Goal: Information Seeking & Learning: Learn about a topic

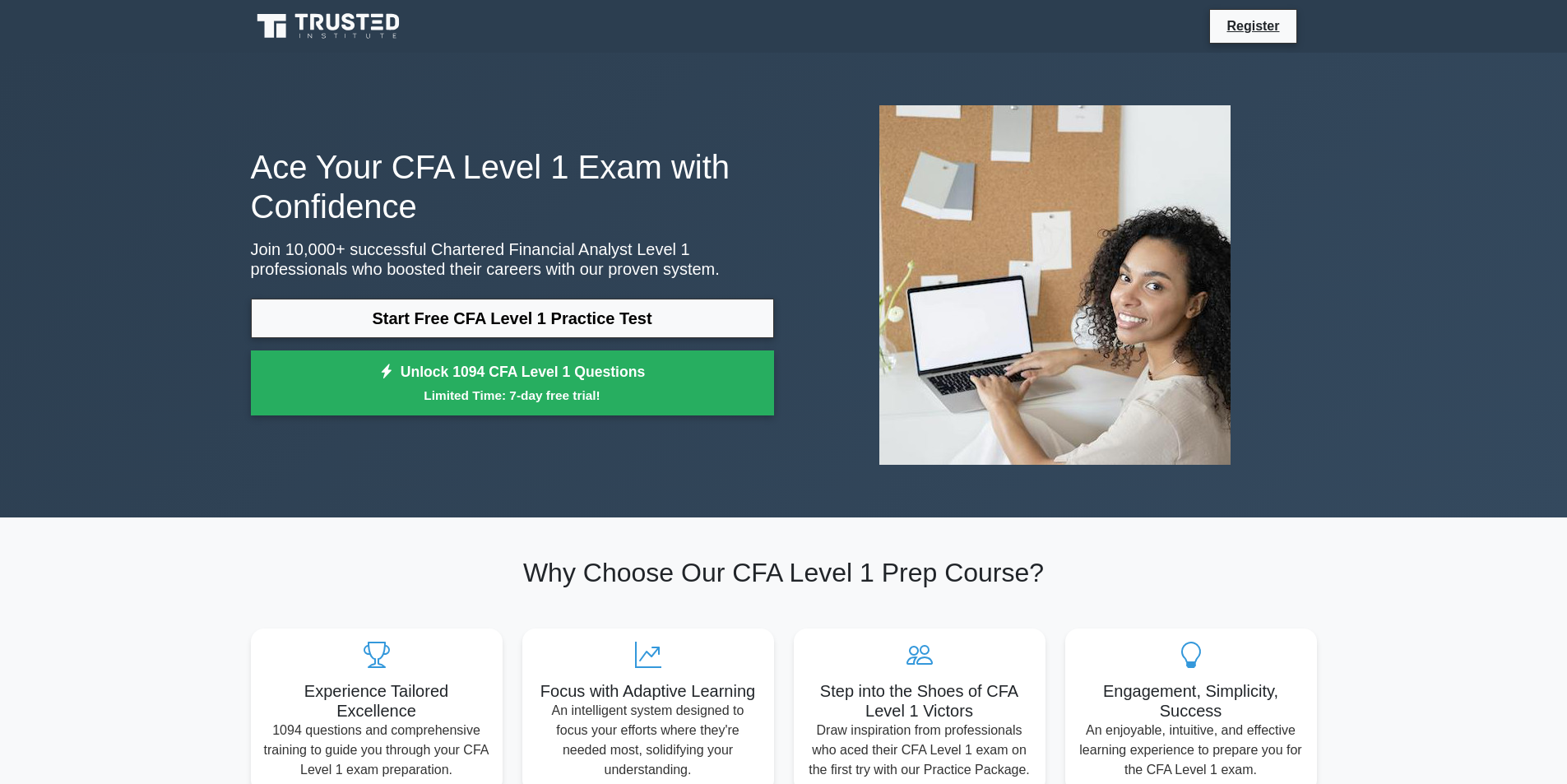
click at [464, 322] on link "Start Free CFA Level 1 Practice Test" at bounding box center [513, 318] width 523 height 40
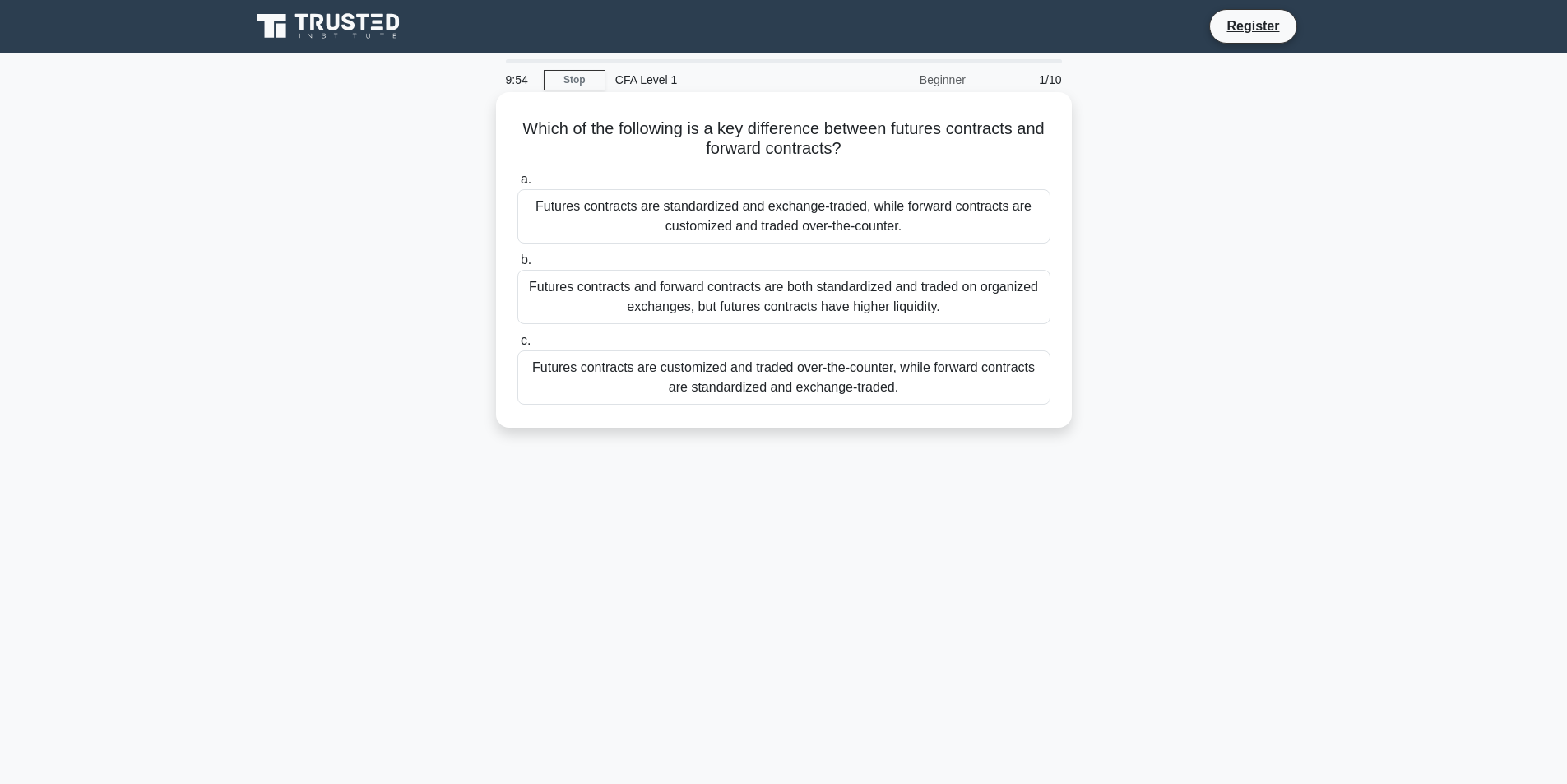
drag, startPoint x: 960, startPoint y: 159, endPoint x: 536, endPoint y: 125, distance: 425.4
click at [536, 125] on h5 "Which of the following is a key difference between futures contracts and forwar…" at bounding box center [784, 139] width 537 height 42
click at [903, 215] on div "Futures contracts are standardized and exchange-traded, while forward contracts…" at bounding box center [784, 216] width 533 height 55
click at [518, 185] on input "a. Futures contracts are standardized and exchange-traded, while forward contra…" at bounding box center [518, 179] width 0 height 10
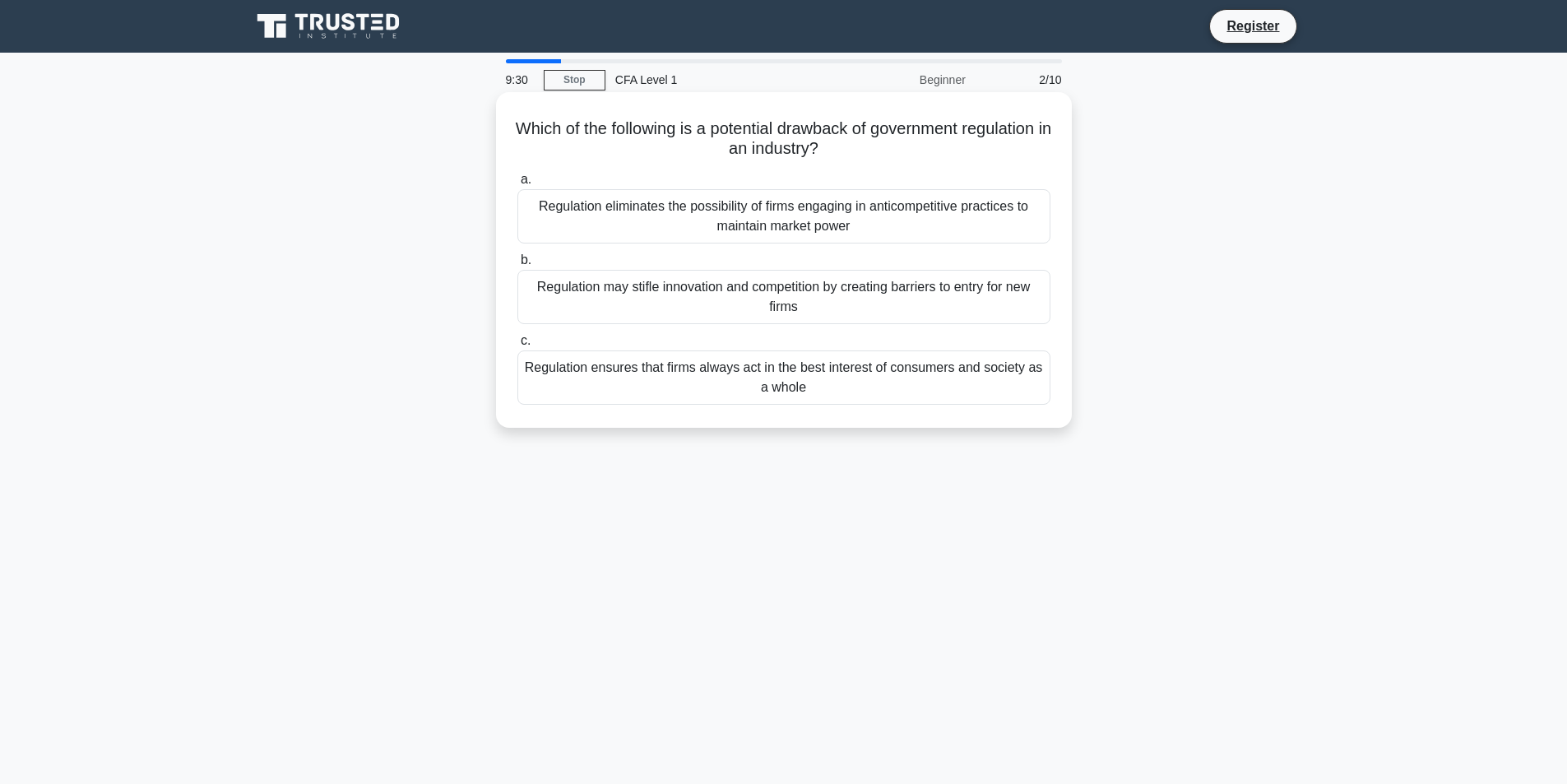
click at [738, 305] on div "Regulation may stifle innovation and competition by creating barriers to entry …" at bounding box center [784, 297] width 533 height 55
click at [518, 266] on input "b. Regulation may stifle innovation and competition by creating barriers to ent…" at bounding box center [518, 260] width 0 height 10
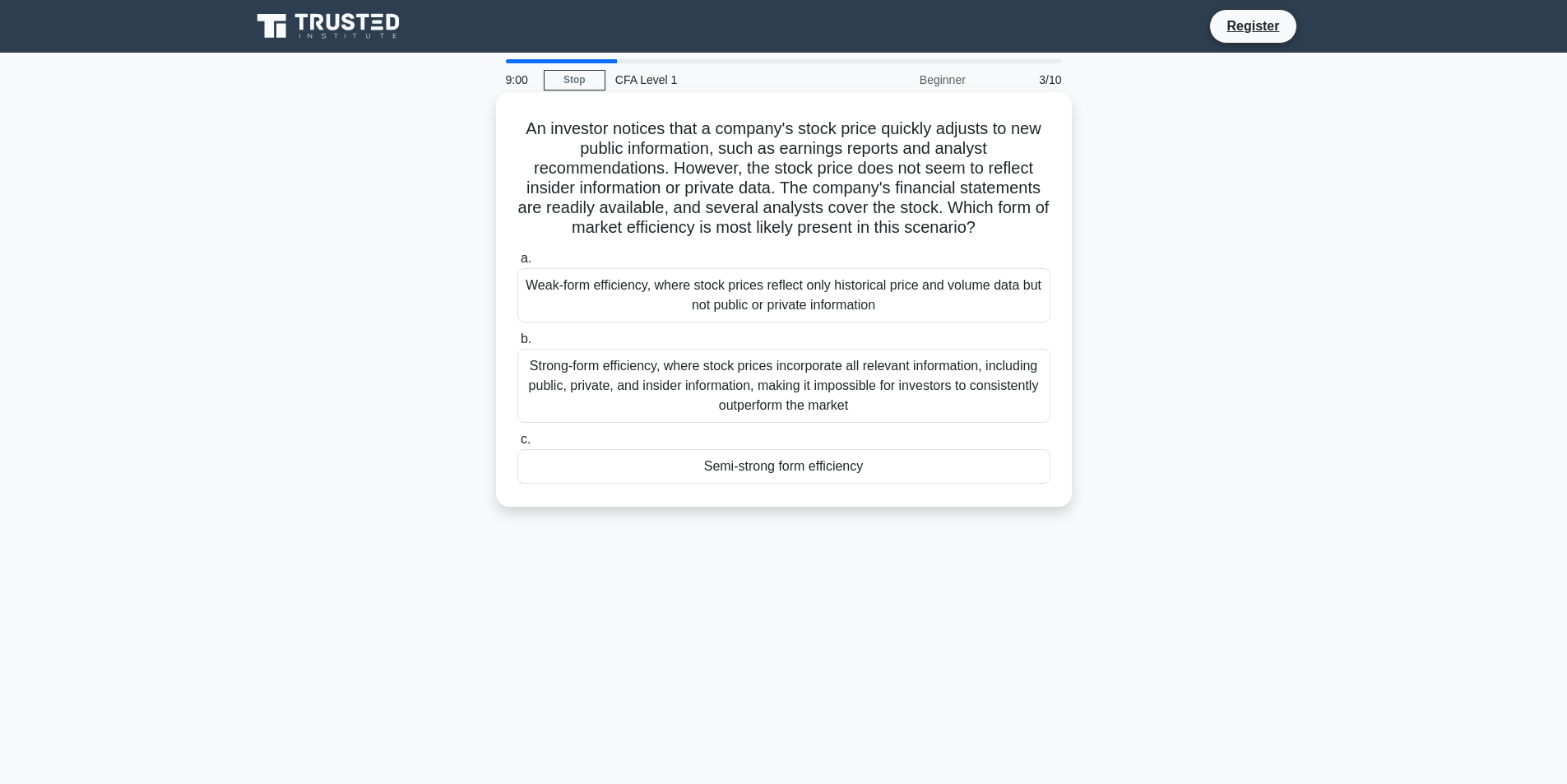
click at [885, 470] on div "Semi-strong form efficiency" at bounding box center [784, 466] width 533 height 35
click at [518, 445] on input "c. Semi-strong form efficiency" at bounding box center [518, 440] width 0 height 10
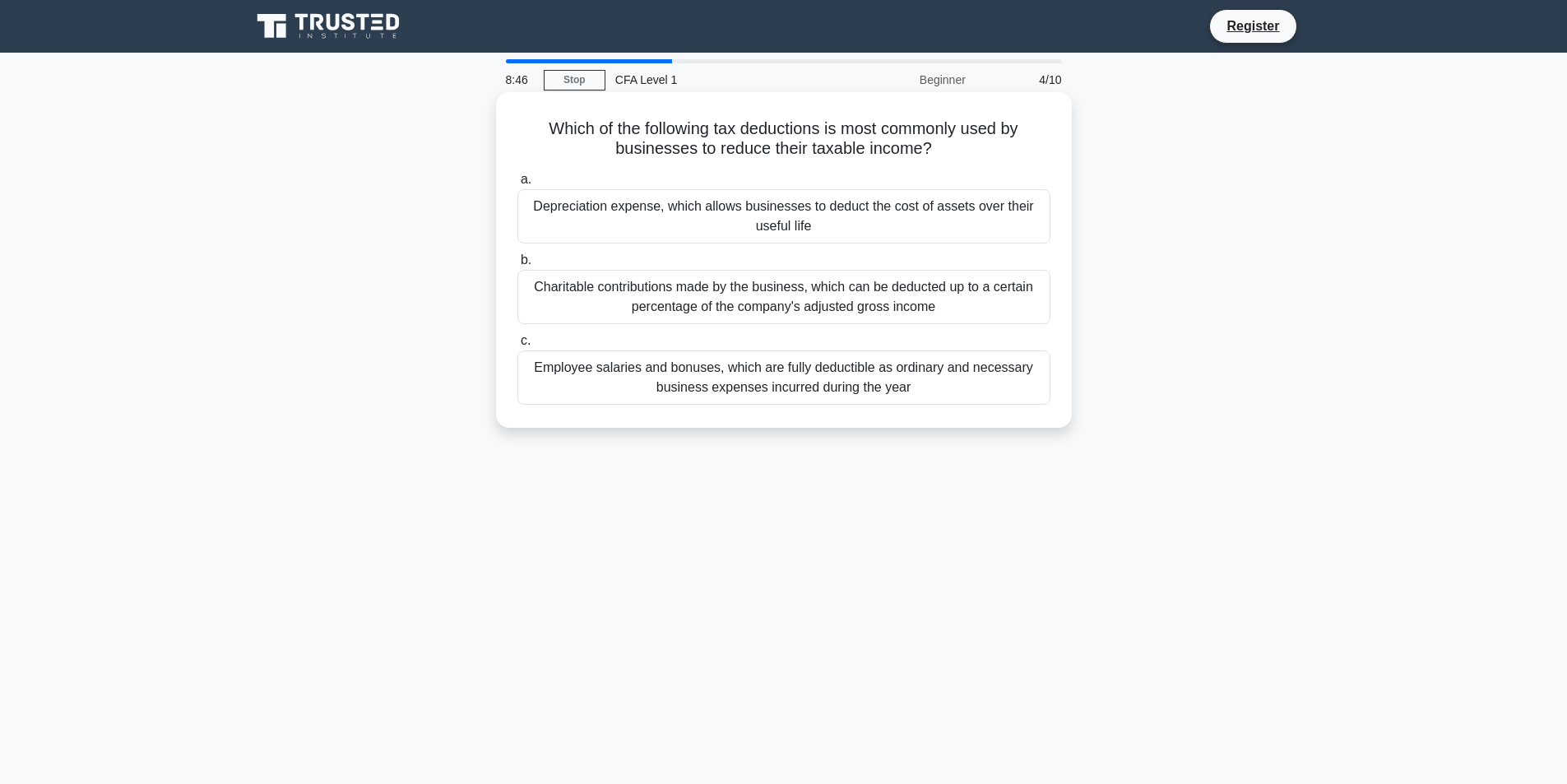
click at [938, 230] on div "Depreciation expense, which allows businesses to deduct the cost of assets over…" at bounding box center [784, 216] width 533 height 55
click at [518, 185] on input "a. Depreciation expense, which allows businesses to deduct the cost of assets o…" at bounding box center [518, 179] width 0 height 10
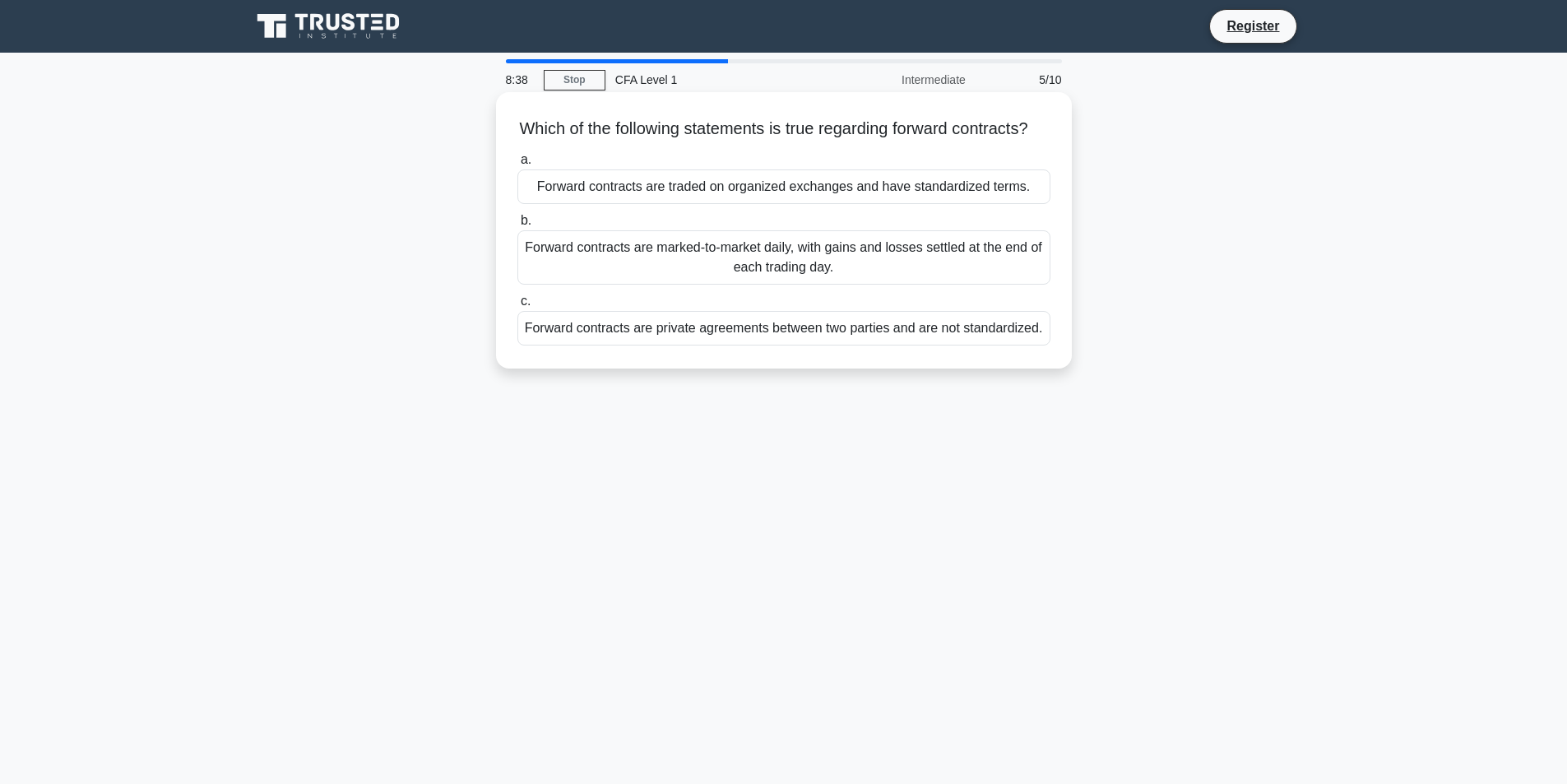
click at [1003, 285] on div "Forward contracts are marked-to-market daily, with gains and losses settled at …" at bounding box center [784, 257] width 533 height 55
click at [518, 226] on input "b. Forward contracts are marked-to-market daily, with gains and losses settled …" at bounding box center [518, 221] width 0 height 10
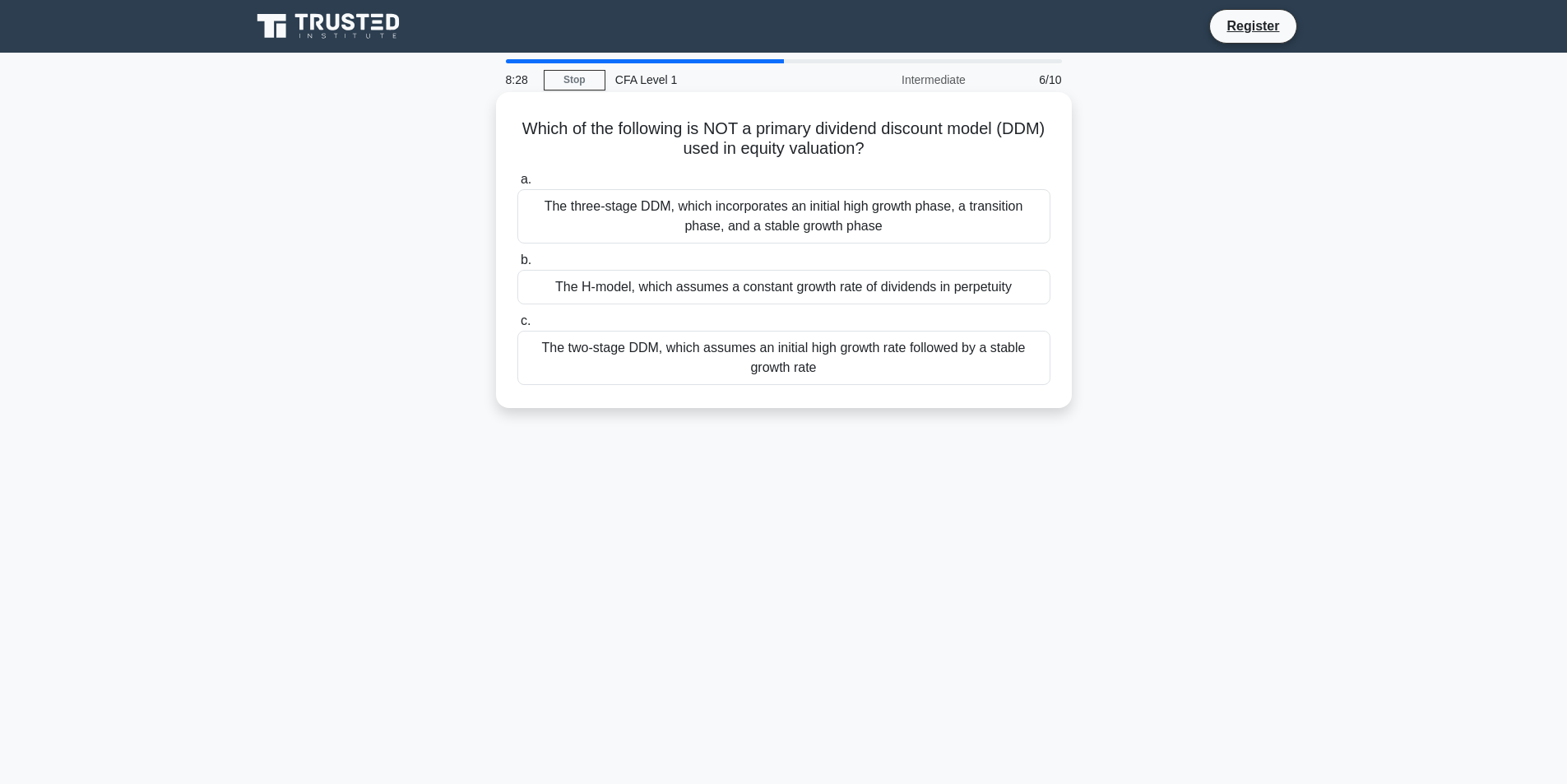
click at [944, 222] on div "The three-stage DDM, which incorporates an initial high growth phase, a transit…" at bounding box center [784, 216] width 533 height 55
click at [518, 185] on input "a. The three-stage DDM, which incorporates an initial high growth phase, a tran…" at bounding box center [518, 179] width 0 height 10
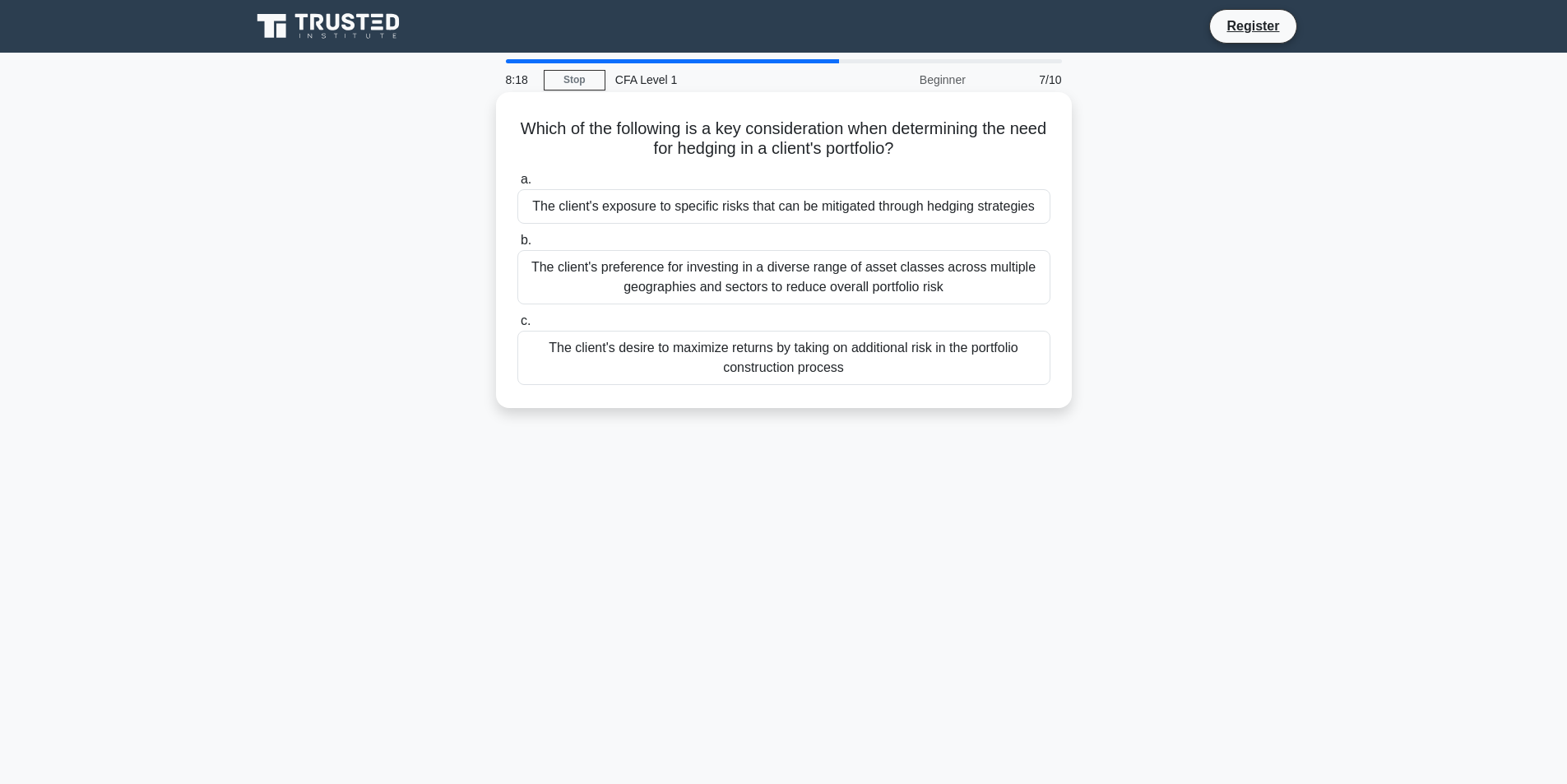
click at [987, 217] on div "The client's exposure to specific risks that can be mitigated through hedging s…" at bounding box center [784, 207] width 533 height 35
click at [518, 185] on input "a. The client's exposure to specific risks that can be mitigated through hedgin…" at bounding box center [518, 179] width 0 height 10
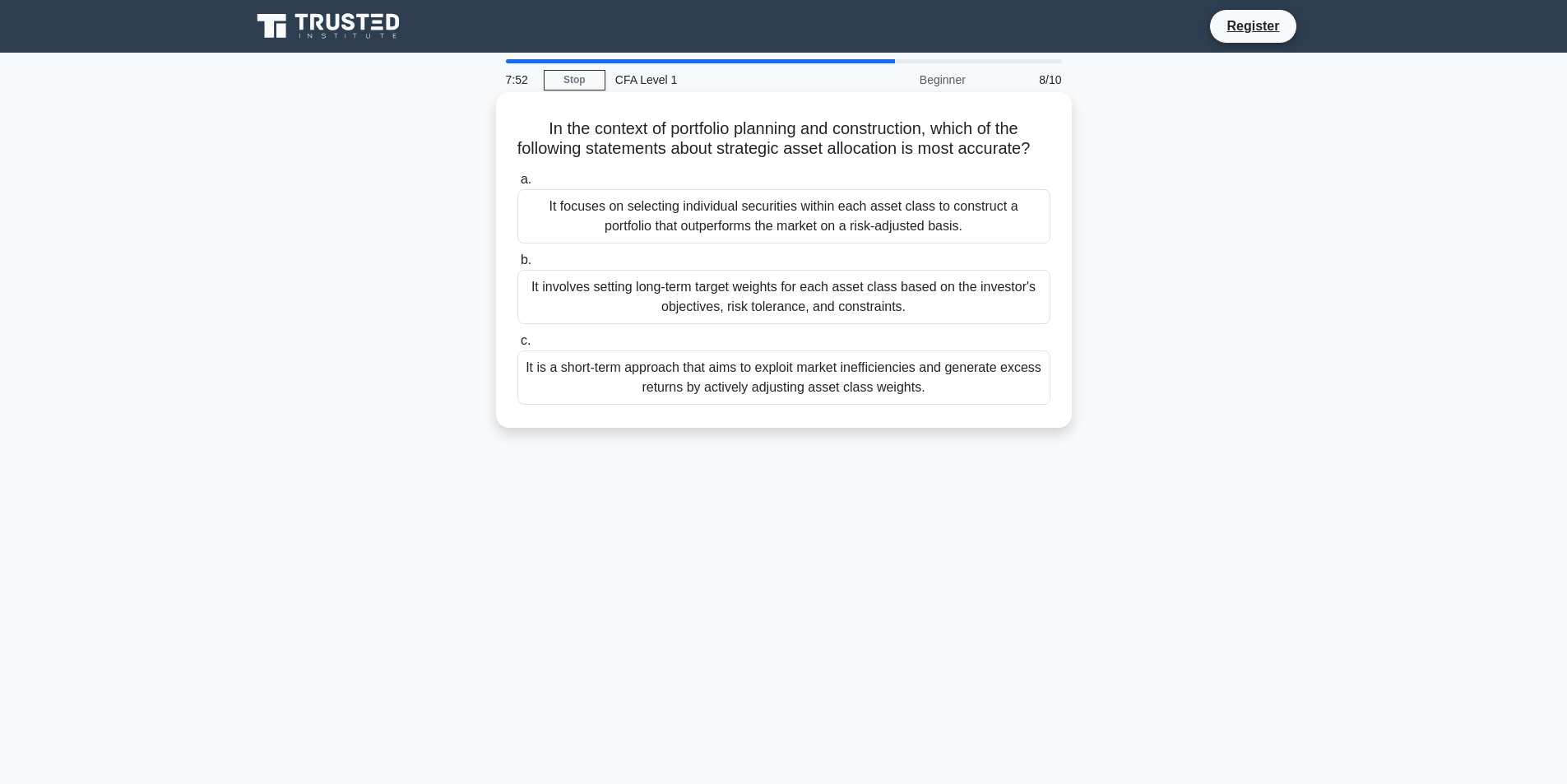
click at [939, 324] on div "It involves setting long-term target weights for each asset class based on the …" at bounding box center [784, 297] width 533 height 55
click at [518, 266] on input "b. It involves setting long-term target weights for each asset class based on t…" at bounding box center [518, 260] width 0 height 10
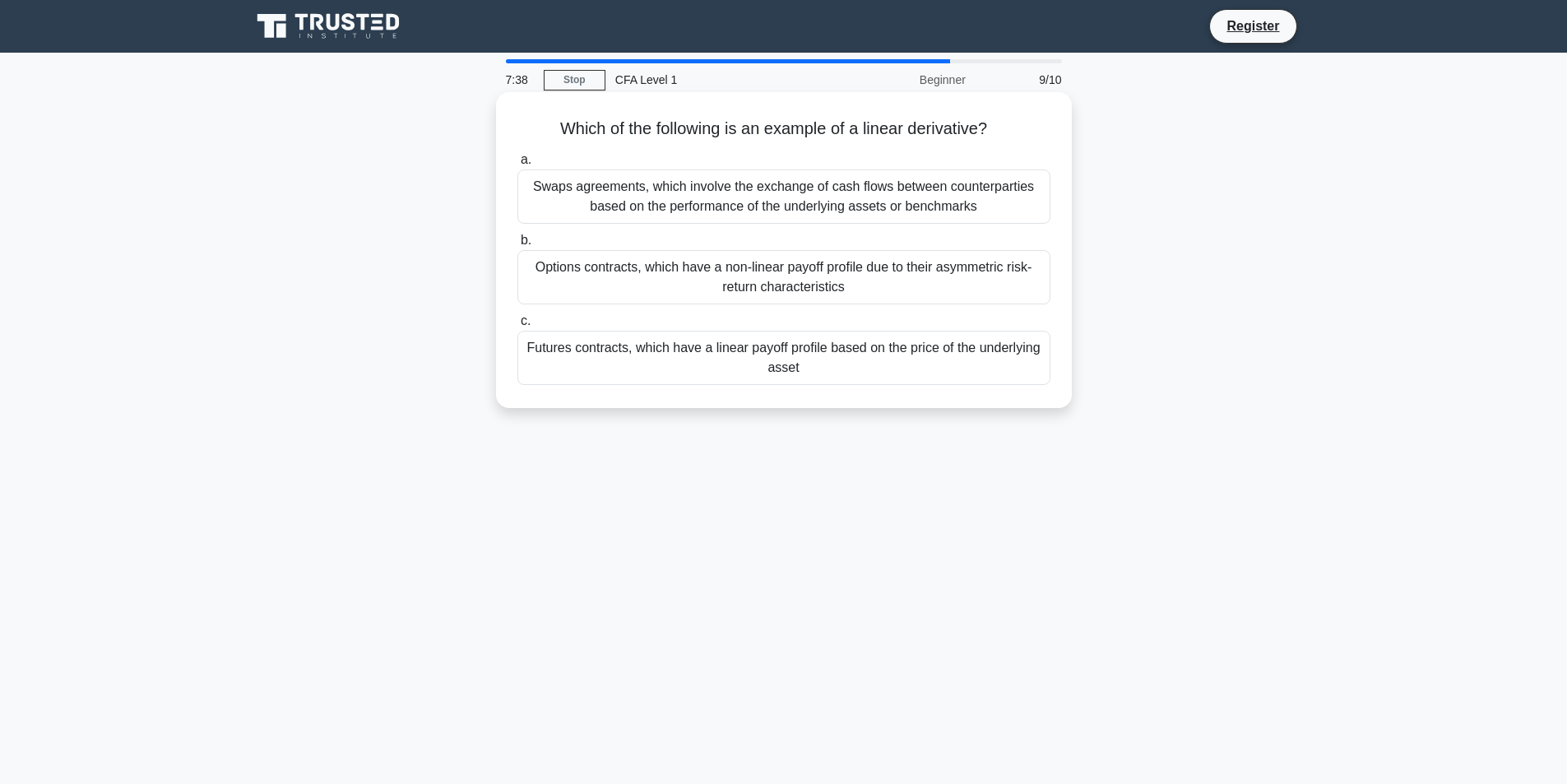
click at [880, 356] on div "Futures contracts, which have a linear payoff profile based on the price of the…" at bounding box center [784, 357] width 533 height 55
click at [518, 326] on input "c. Futures contracts, which have a linear payoff profile based on the price of …" at bounding box center [518, 321] width 0 height 10
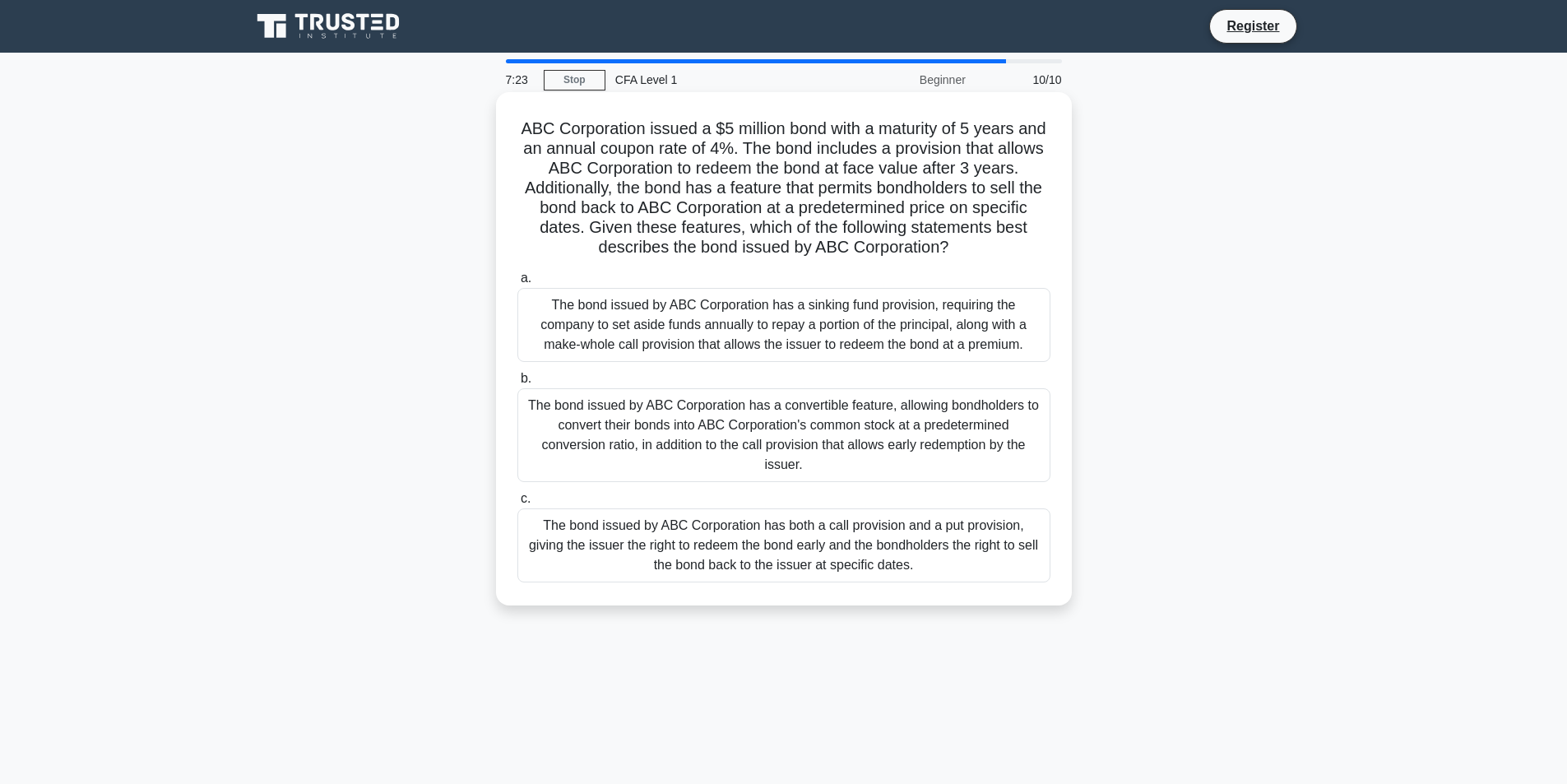
click at [912, 538] on div "The bond issued by ABC Corporation has both a call provision and a put provisio…" at bounding box center [784, 545] width 533 height 74
click at [518, 504] on input "c. The bond issued by ABC Corporation has both a call provision and a put provi…" at bounding box center [518, 498] width 0 height 10
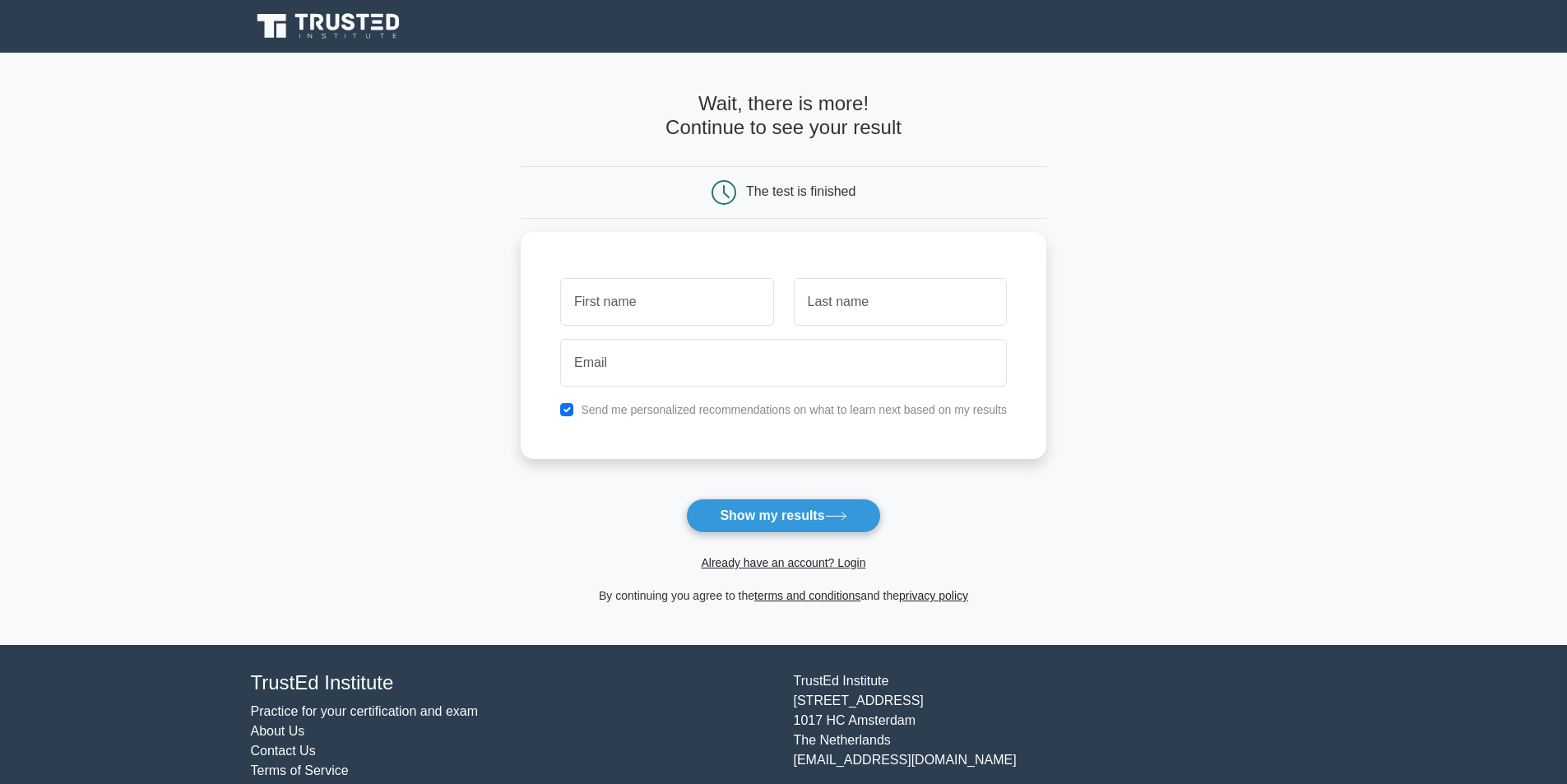
click at [322, 32] on icon at bounding box center [330, 26] width 158 height 31
